Goal: Information Seeking & Learning: Learn about a topic

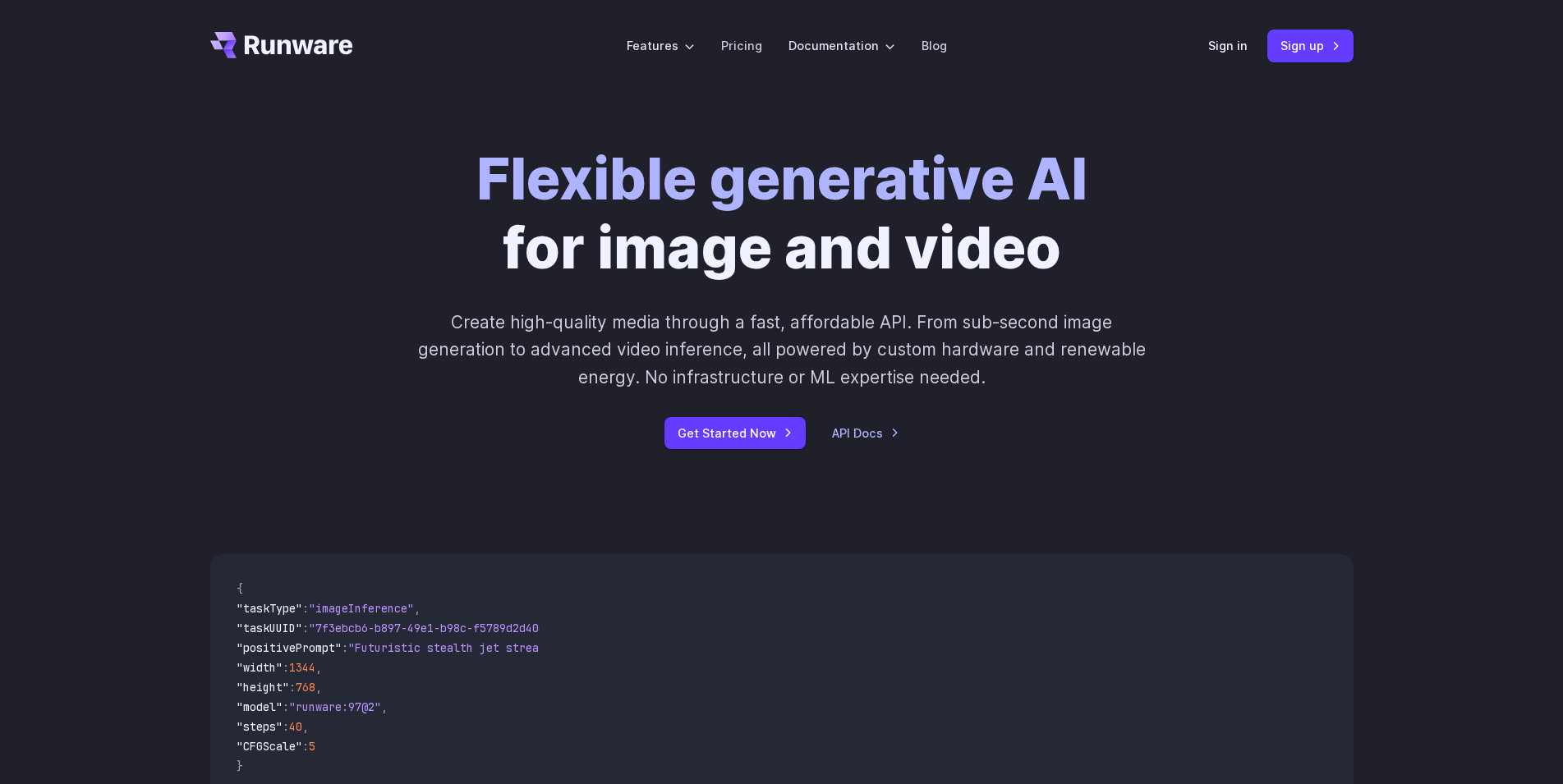
click at [1118, 373] on p "Create high-quality media through a fast, affordable API. From sub-second image…" at bounding box center [782, 350] width 732 height 82
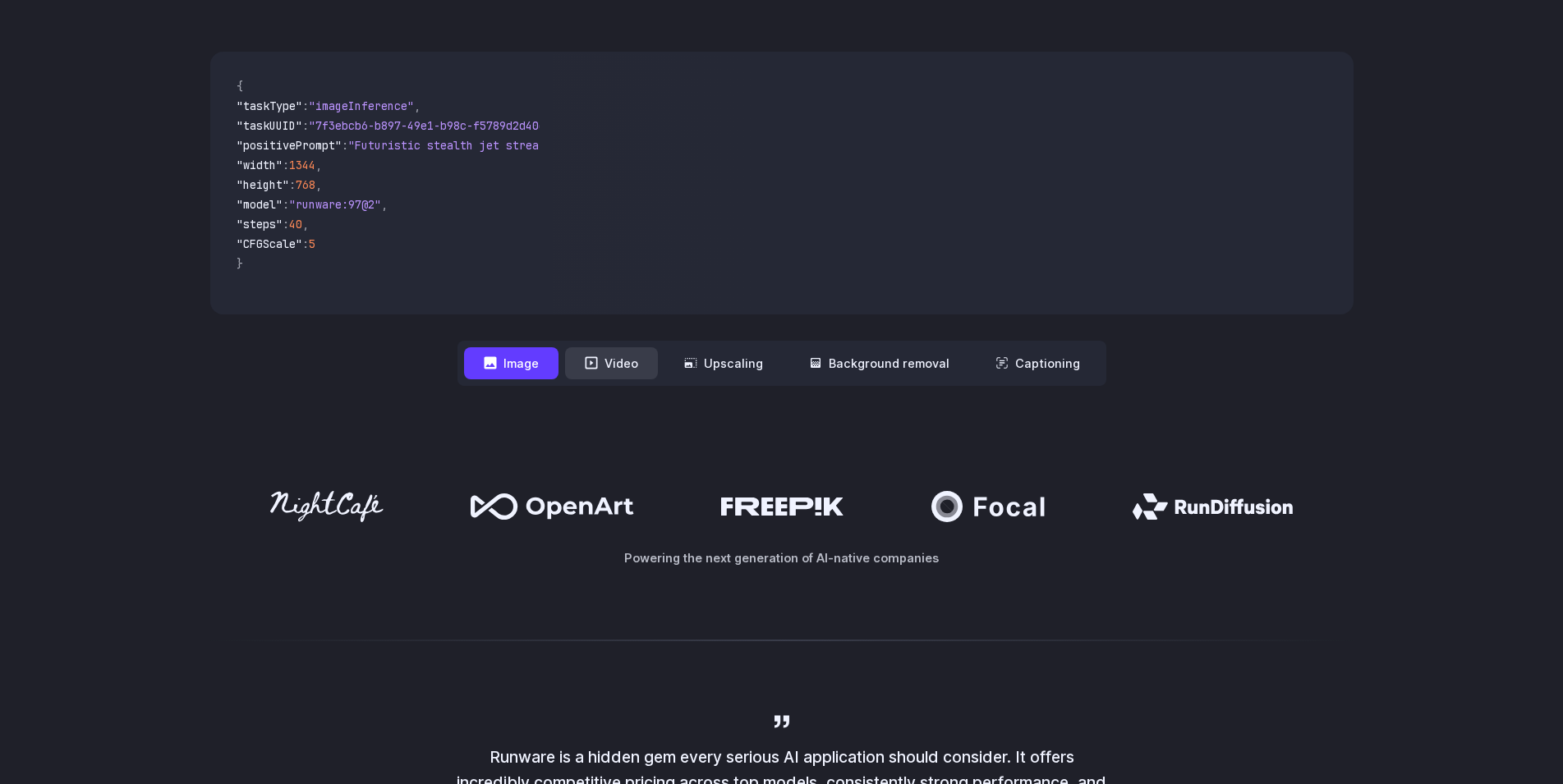
click at [593, 356] on button "Video" at bounding box center [611, 362] width 93 height 32
drag, startPoint x: 519, startPoint y: 374, endPoint x: 572, endPoint y: 365, distance: 53.8
click at [520, 374] on button "Image" at bounding box center [511, 362] width 95 height 32
click at [607, 364] on button "Video" at bounding box center [611, 362] width 93 height 32
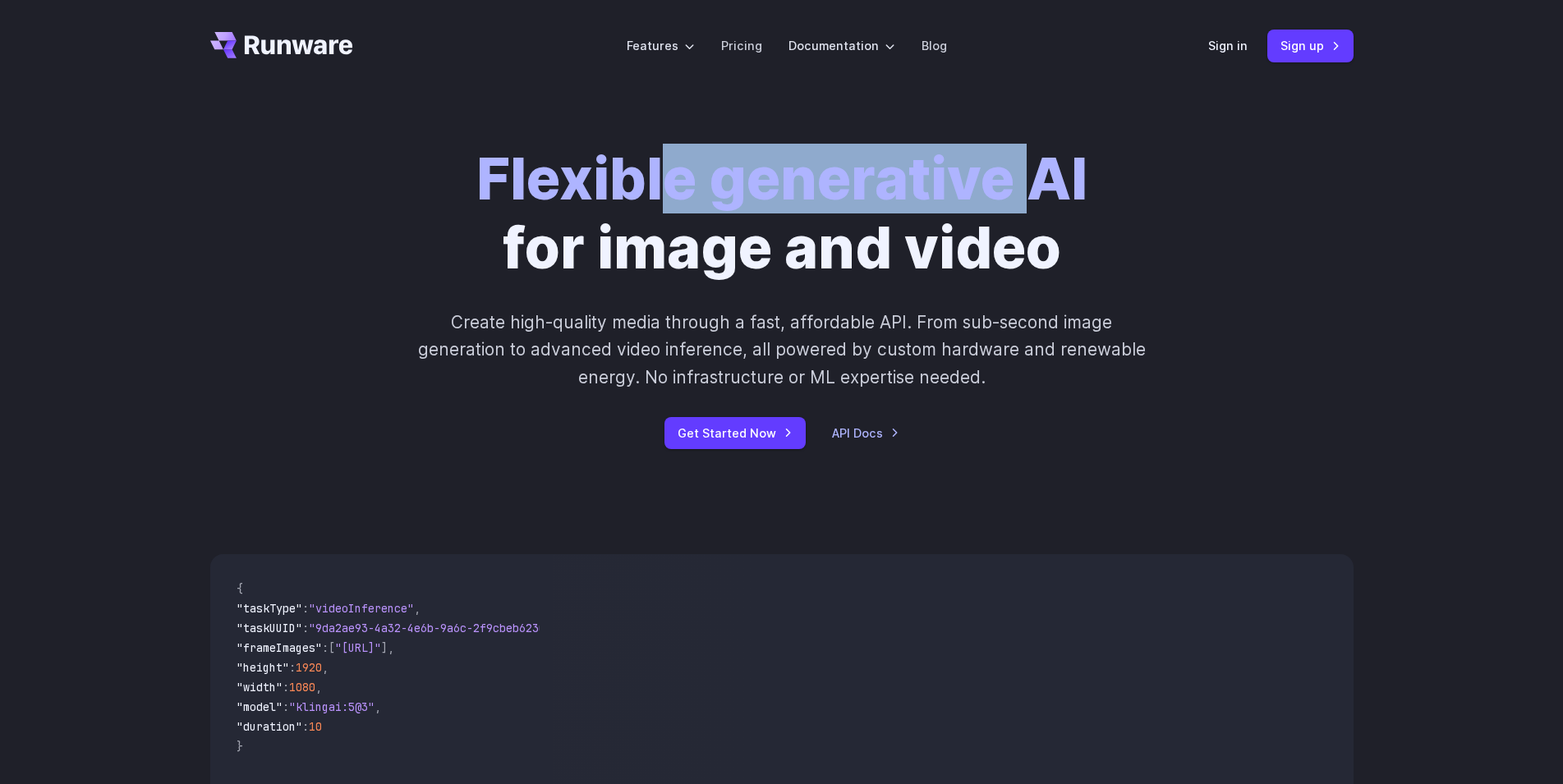
drag, startPoint x: 912, startPoint y: 189, endPoint x: 1056, endPoint y: 199, distance: 144.3
click at [1053, 199] on strong "Flexible generative AI" at bounding box center [782, 178] width 611 height 70
click at [1056, 199] on strong "Flexible generative AI" at bounding box center [782, 178] width 611 height 70
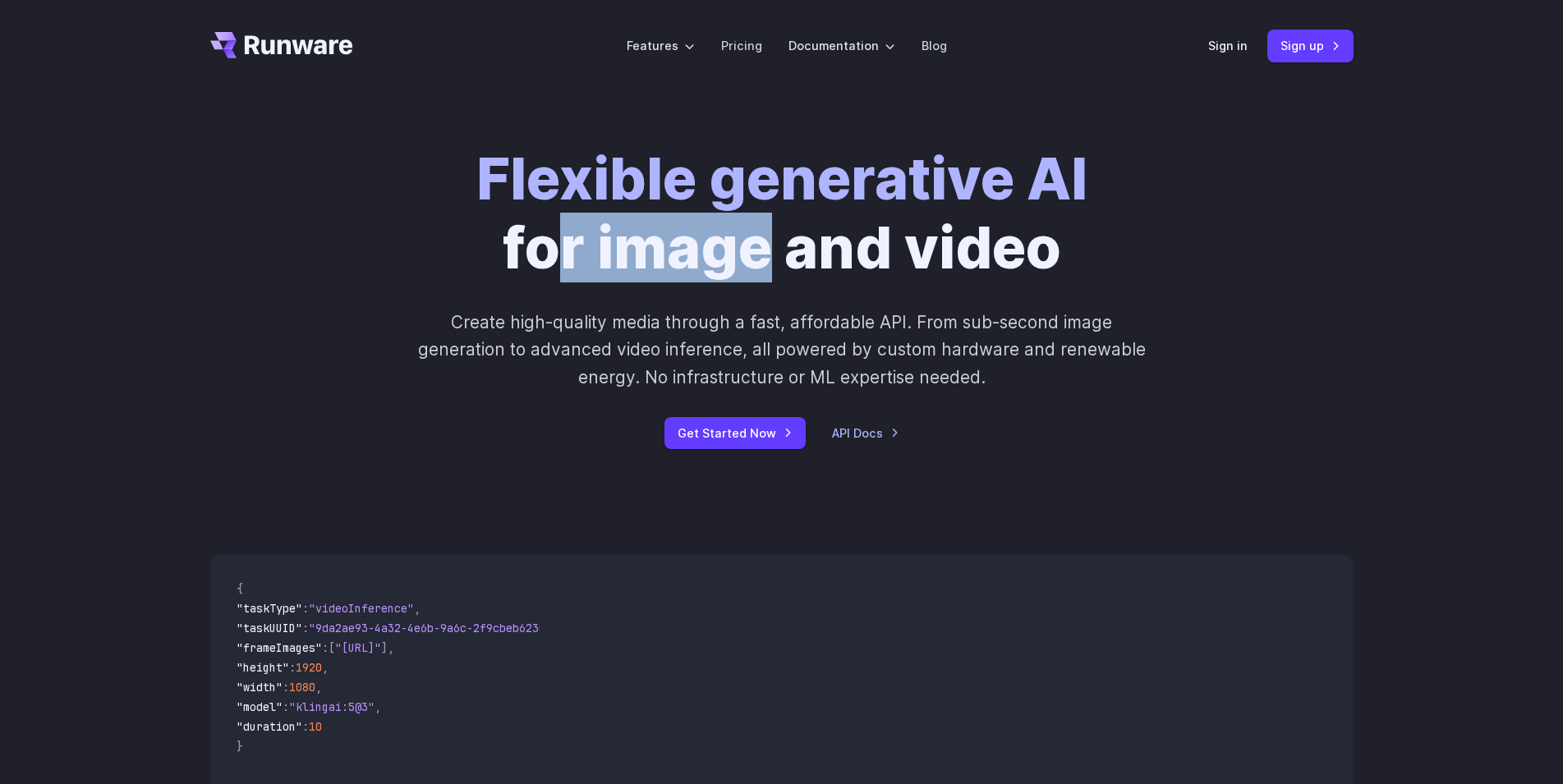
click at [835, 250] on h1 "Flexible generative AI for image and video" at bounding box center [782, 213] width 611 height 138
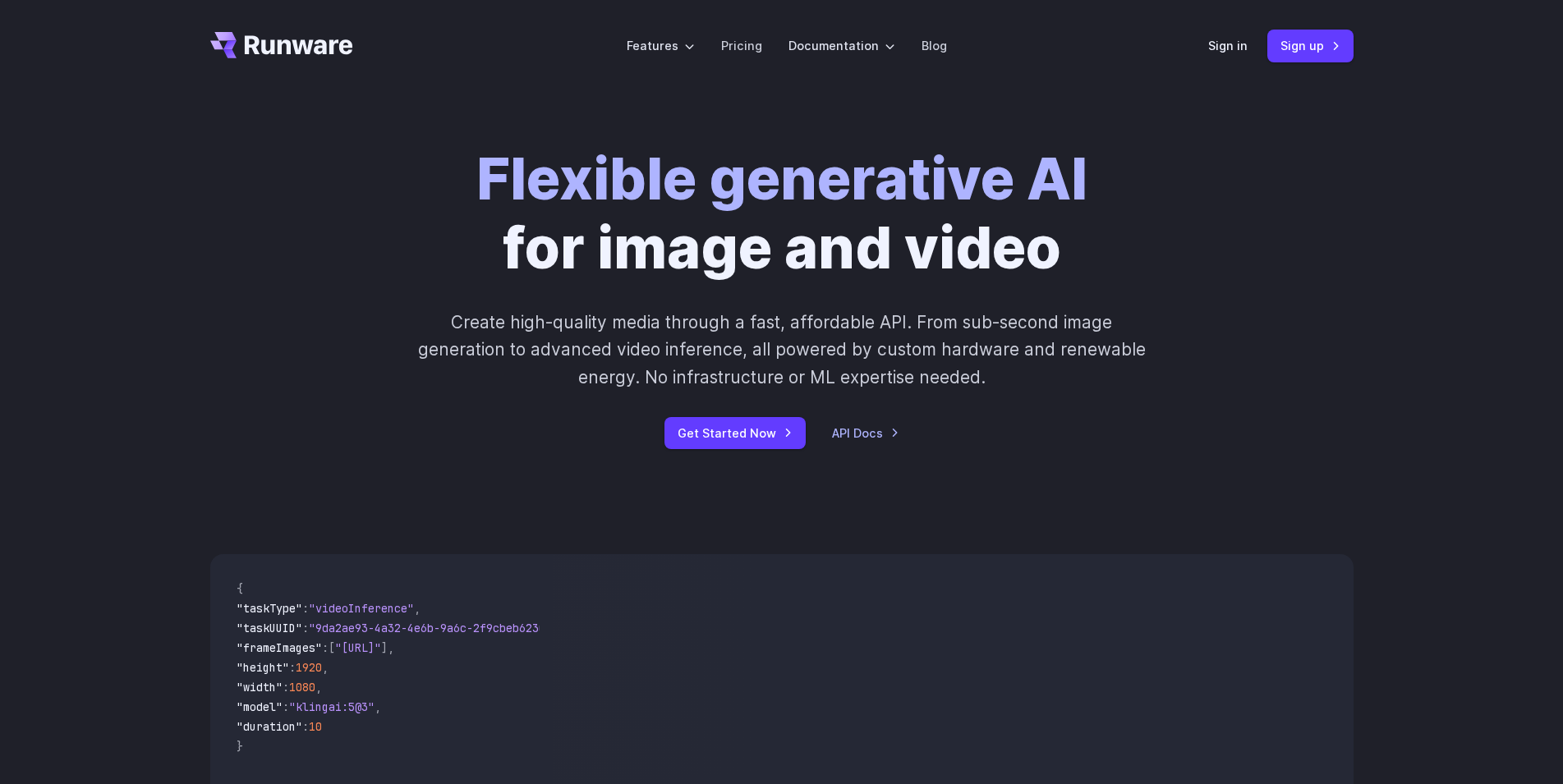
click at [937, 256] on h1 "Flexible generative AI for image and video" at bounding box center [782, 213] width 611 height 138
drag, startPoint x: 523, startPoint y: 318, endPoint x: 757, endPoint y: 320, distance: 234.0
click at [755, 320] on p "Create high-quality media through a fast, affordable API. From sub-second image…" at bounding box center [782, 350] width 732 height 82
click at [757, 320] on p "Create high-quality media through a fast, affordable API. From sub-second image…" at bounding box center [782, 350] width 732 height 82
click at [724, 49] on li "Pricing" at bounding box center [741, 45] width 68 height 45
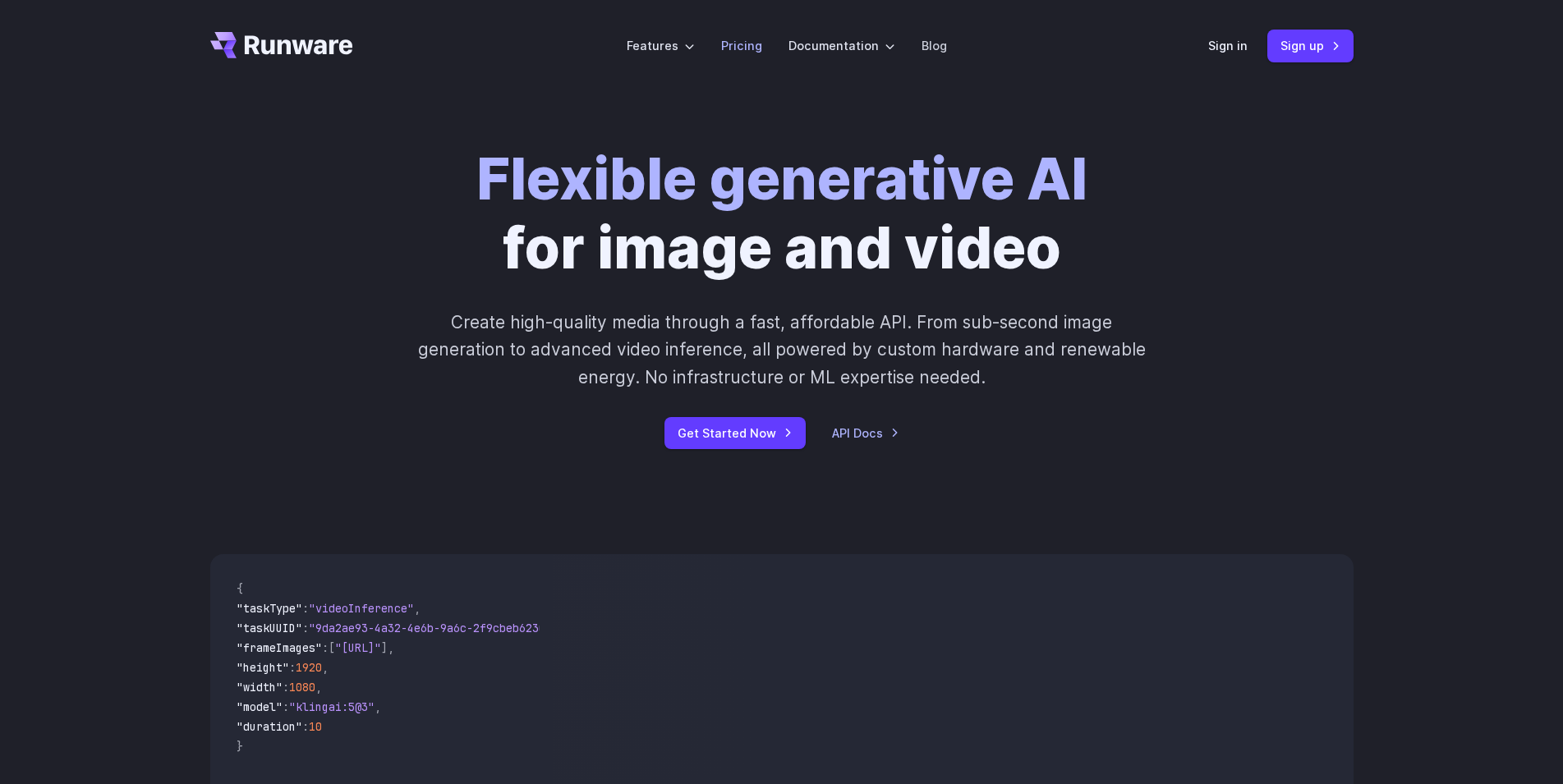
click at [734, 49] on link "Pricing" at bounding box center [741, 45] width 41 height 19
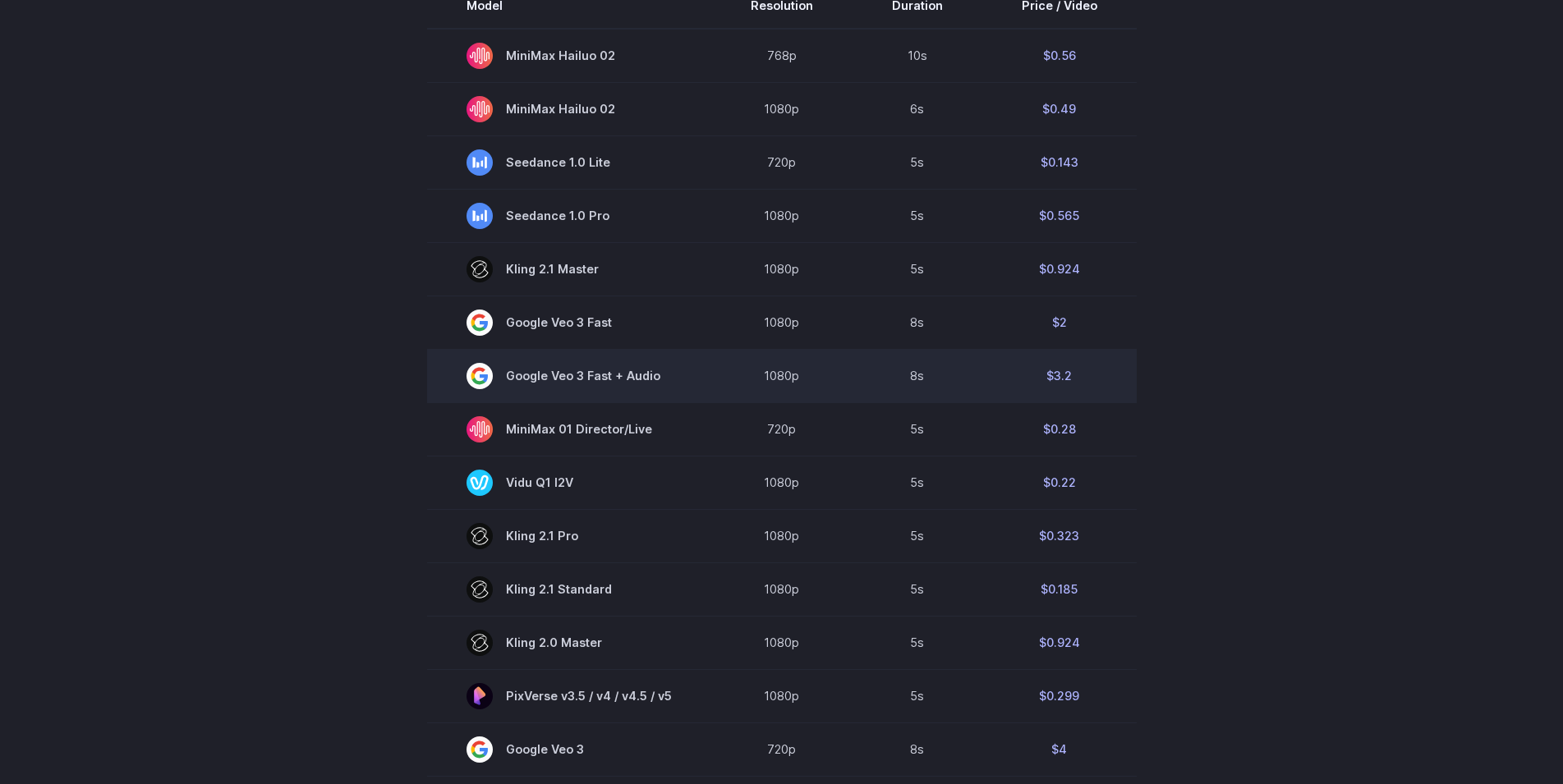
scroll to position [586, 0]
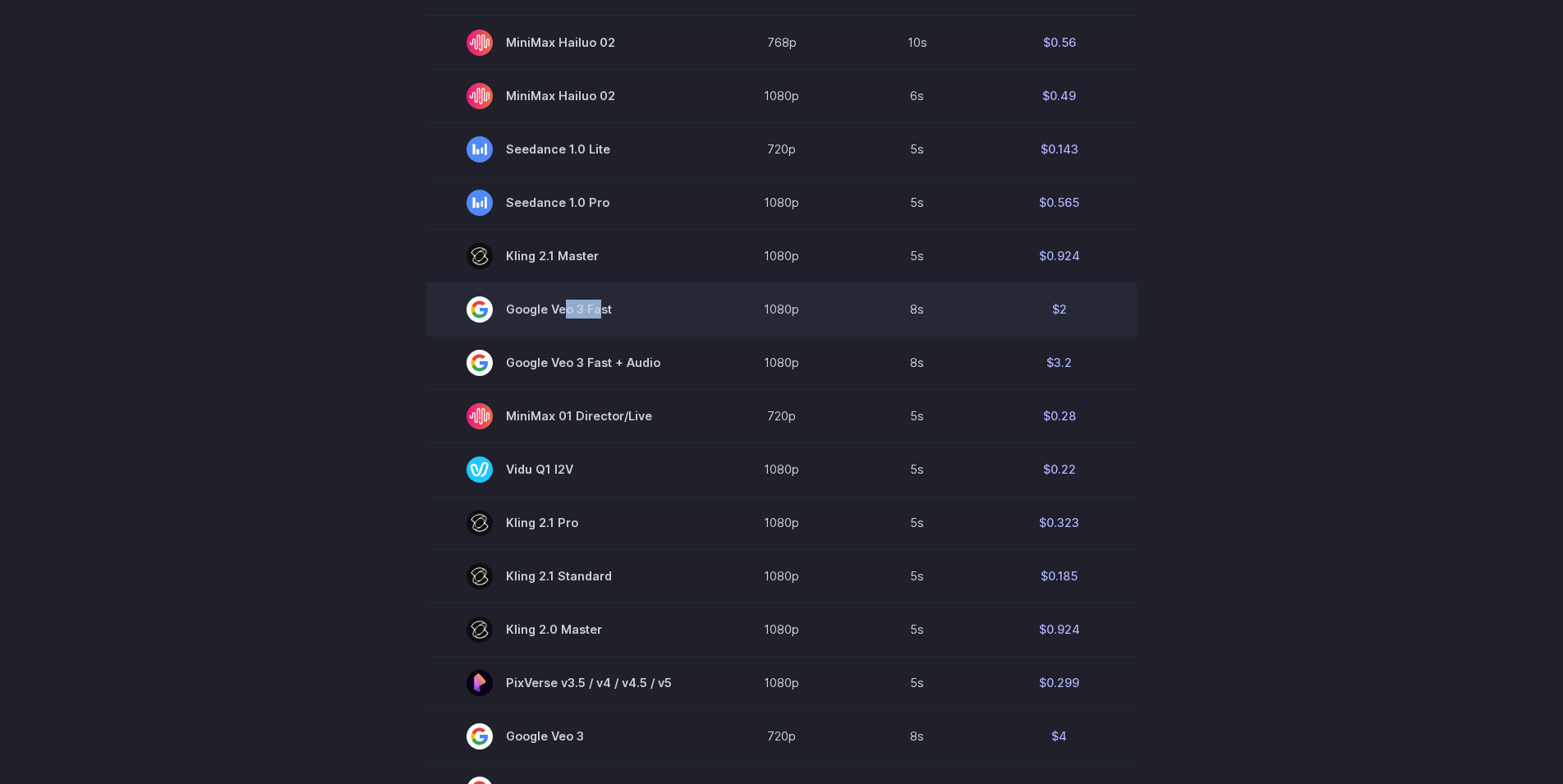
click at [593, 309] on span "Google Veo 3 Fast" at bounding box center [568, 309] width 205 height 26
click at [594, 309] on span "Google Veo 3 Fast" at bounding box center [568, 309] width 205 height 26
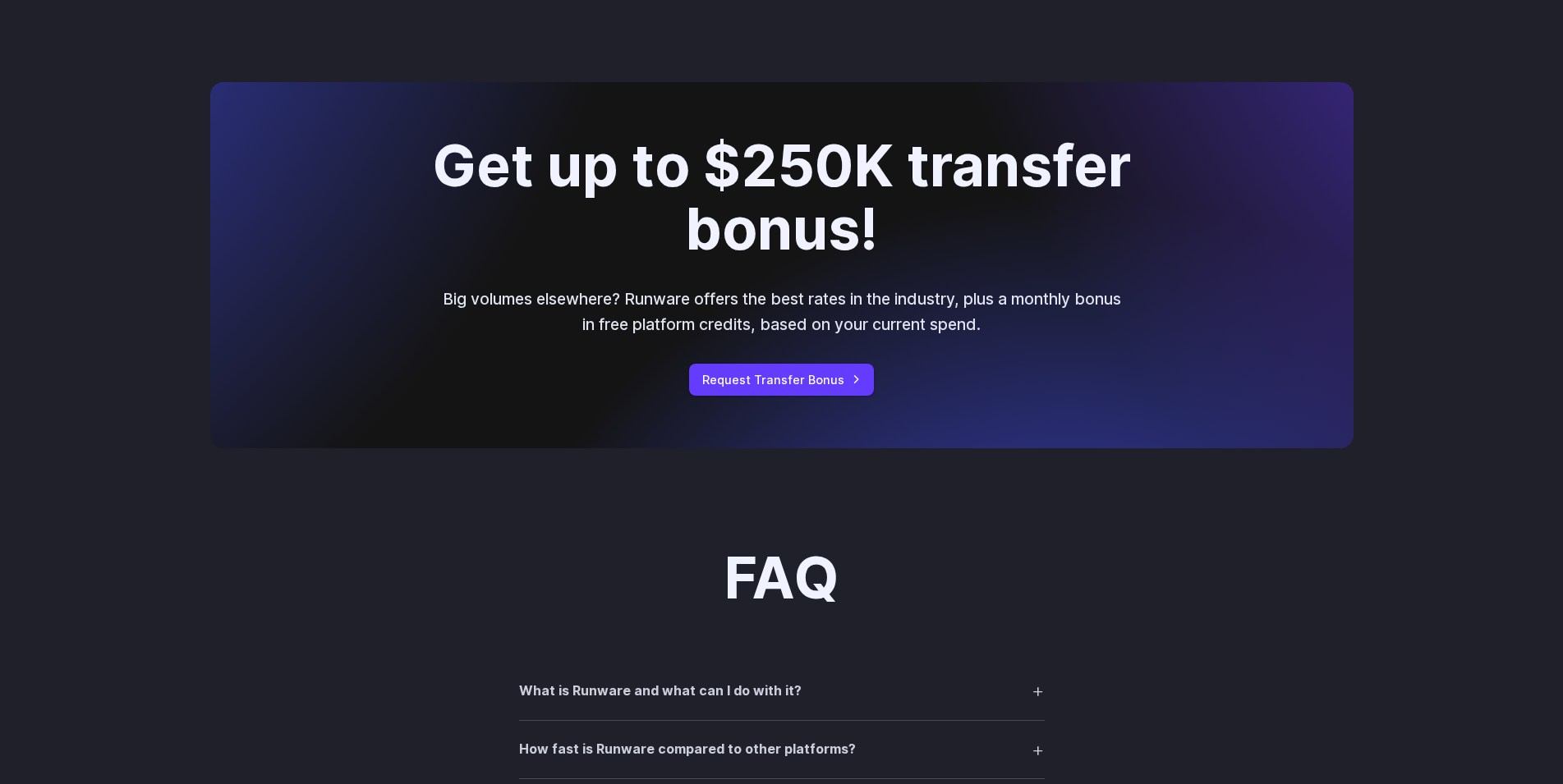
scroll to position [2177, 0]
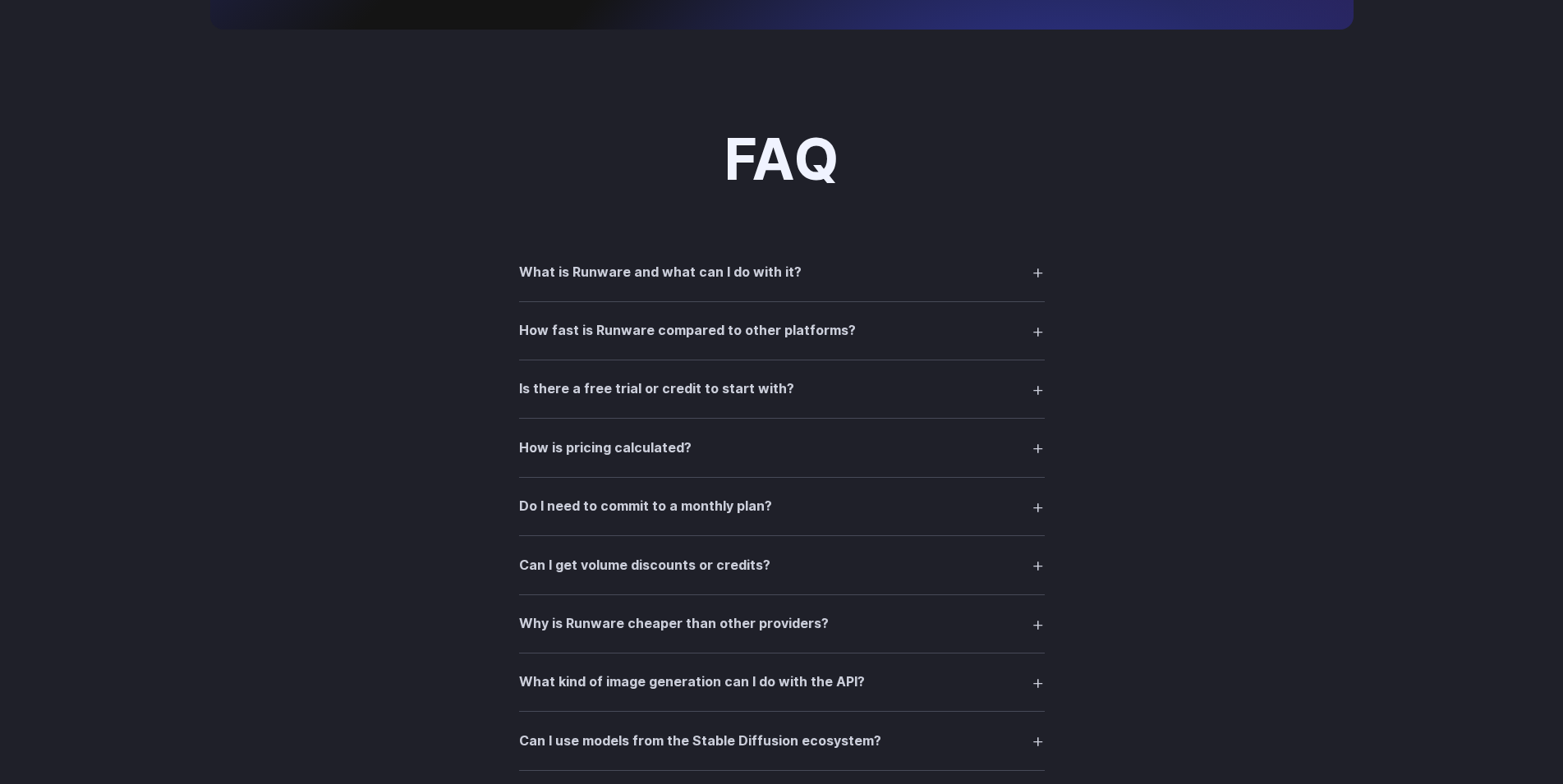
click at [751, 277] on h3 "What is Runware and what can I do with it?" at bounding box center [660, 273] width 283 height 22
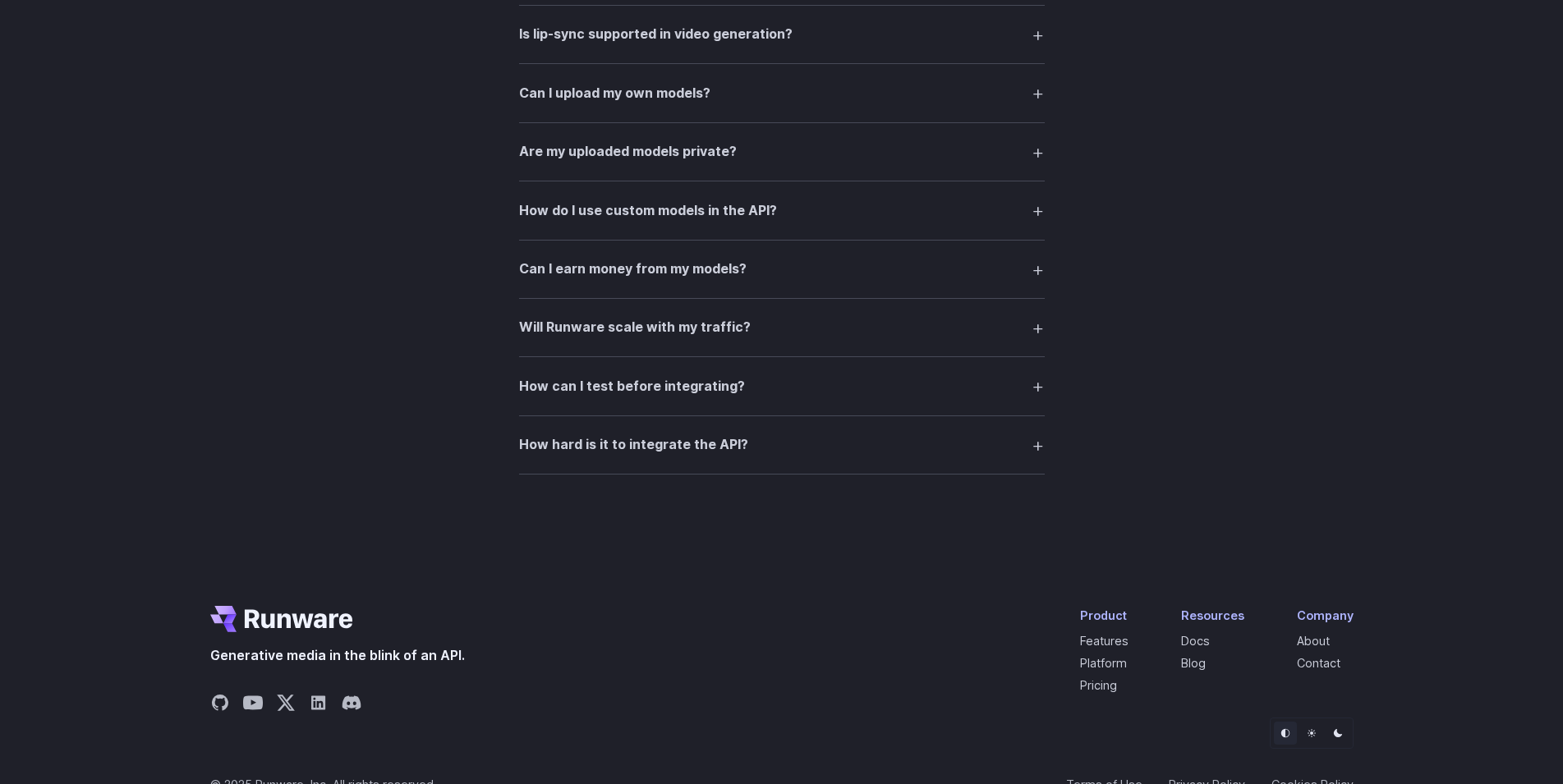
scroll to position [3302, 0]
